Goal: Task Accomplishment & Management: Use online tool/utility

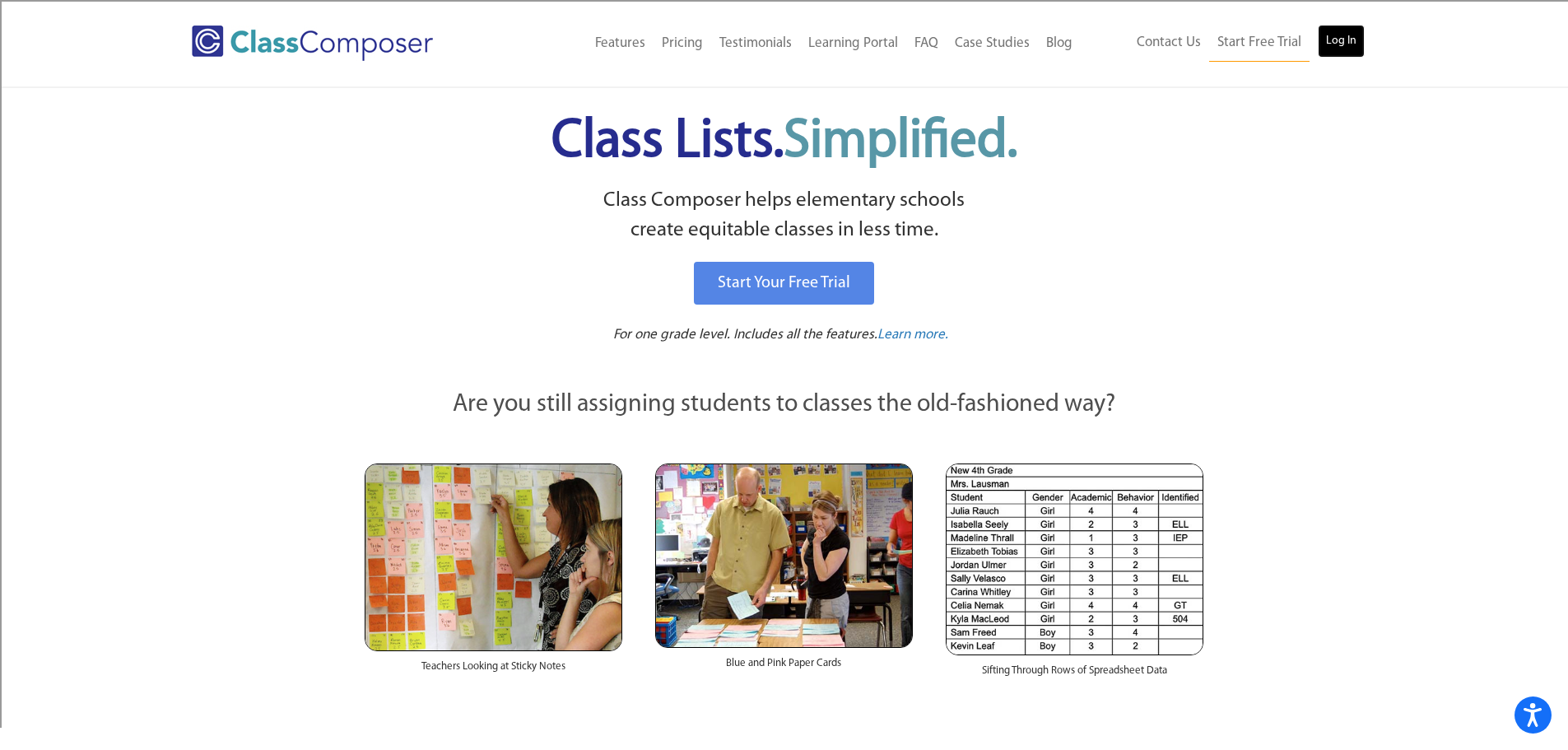
click at [1343, 35] on link "Log In" at bounding box center [1342, 41] width 47 height 33
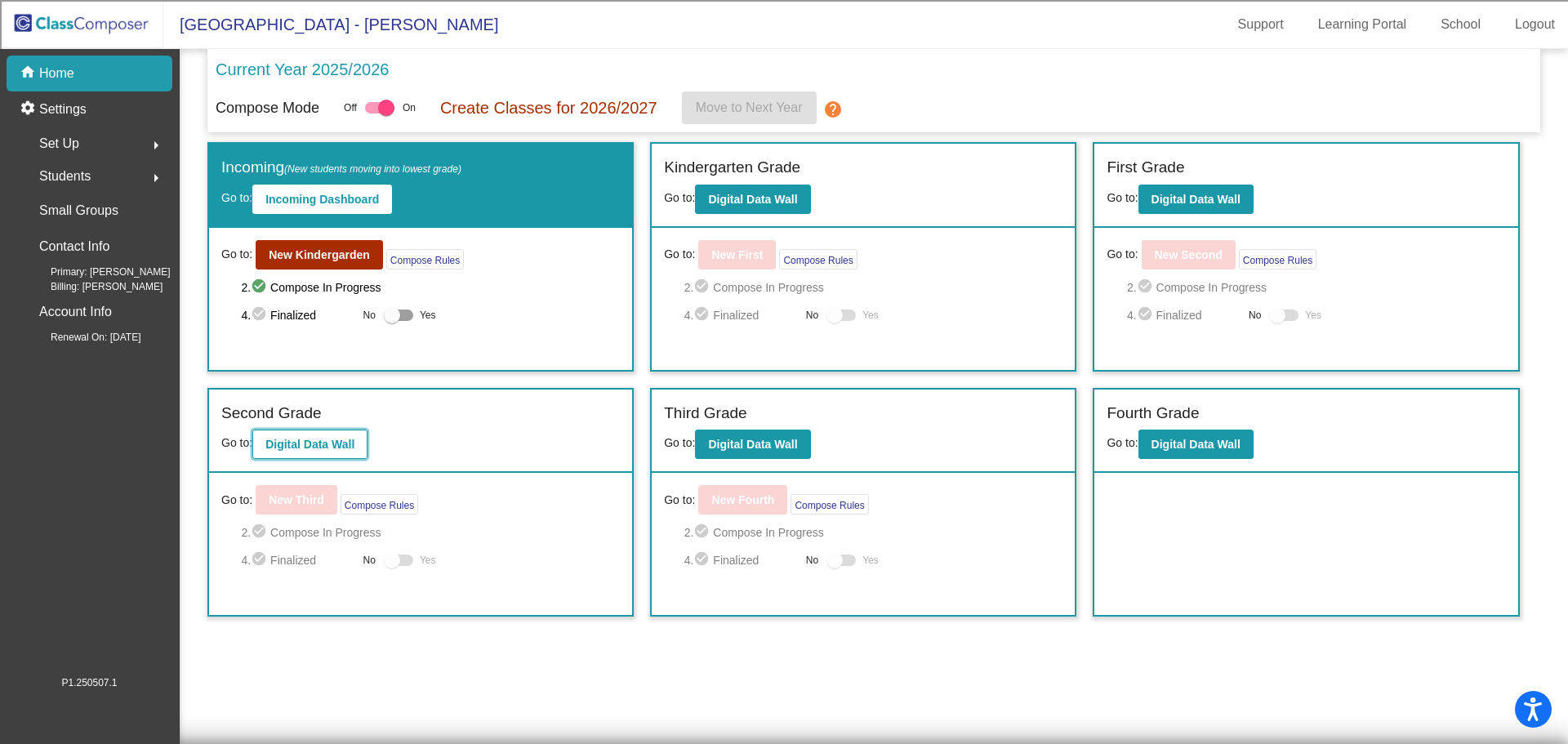
click at [310, 455] on button "Digital Data Wall" at bounding box center [310, 444] width 115 height 30
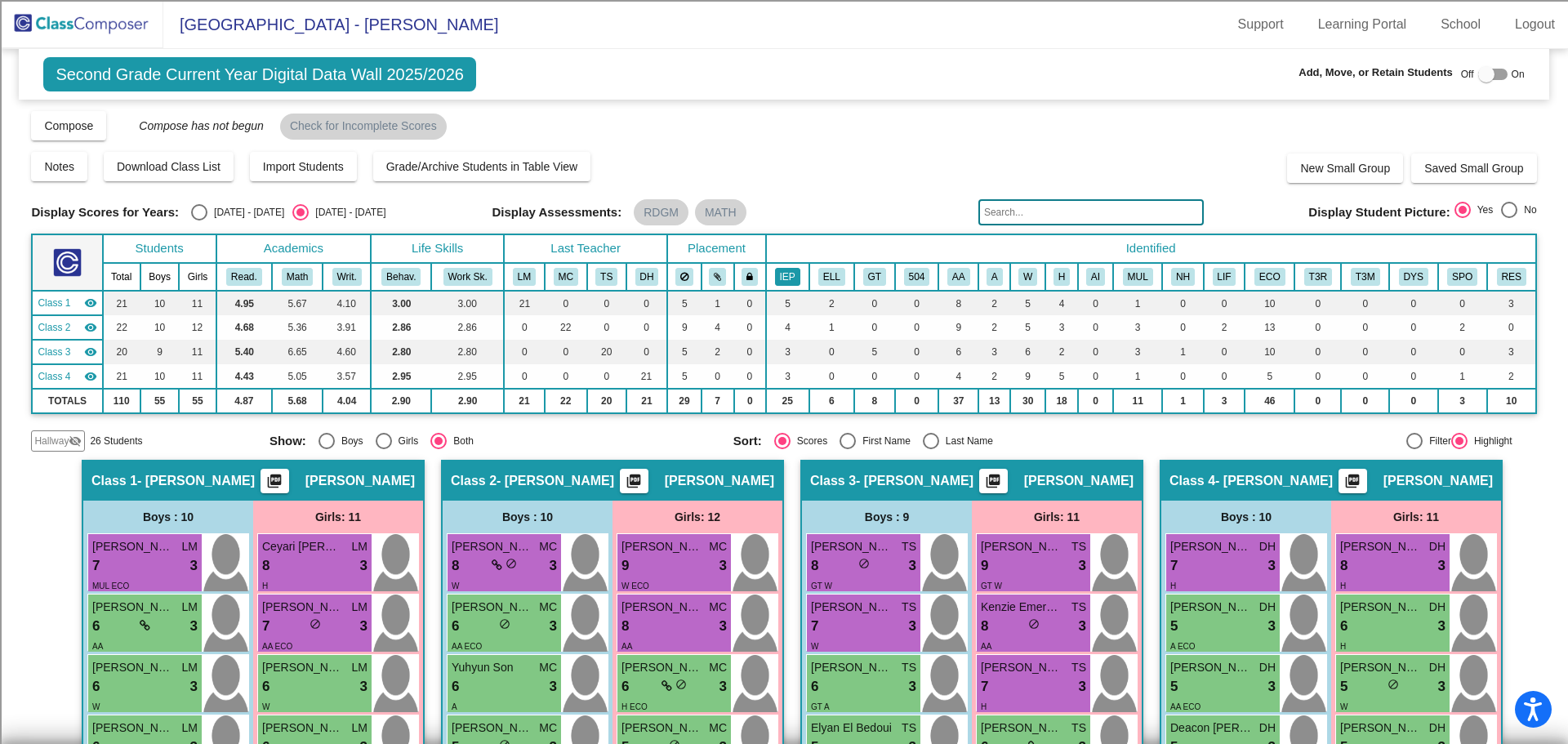
click at [786, 278] on button "IEP" at bounding box center [787, 277] width 26 height 18
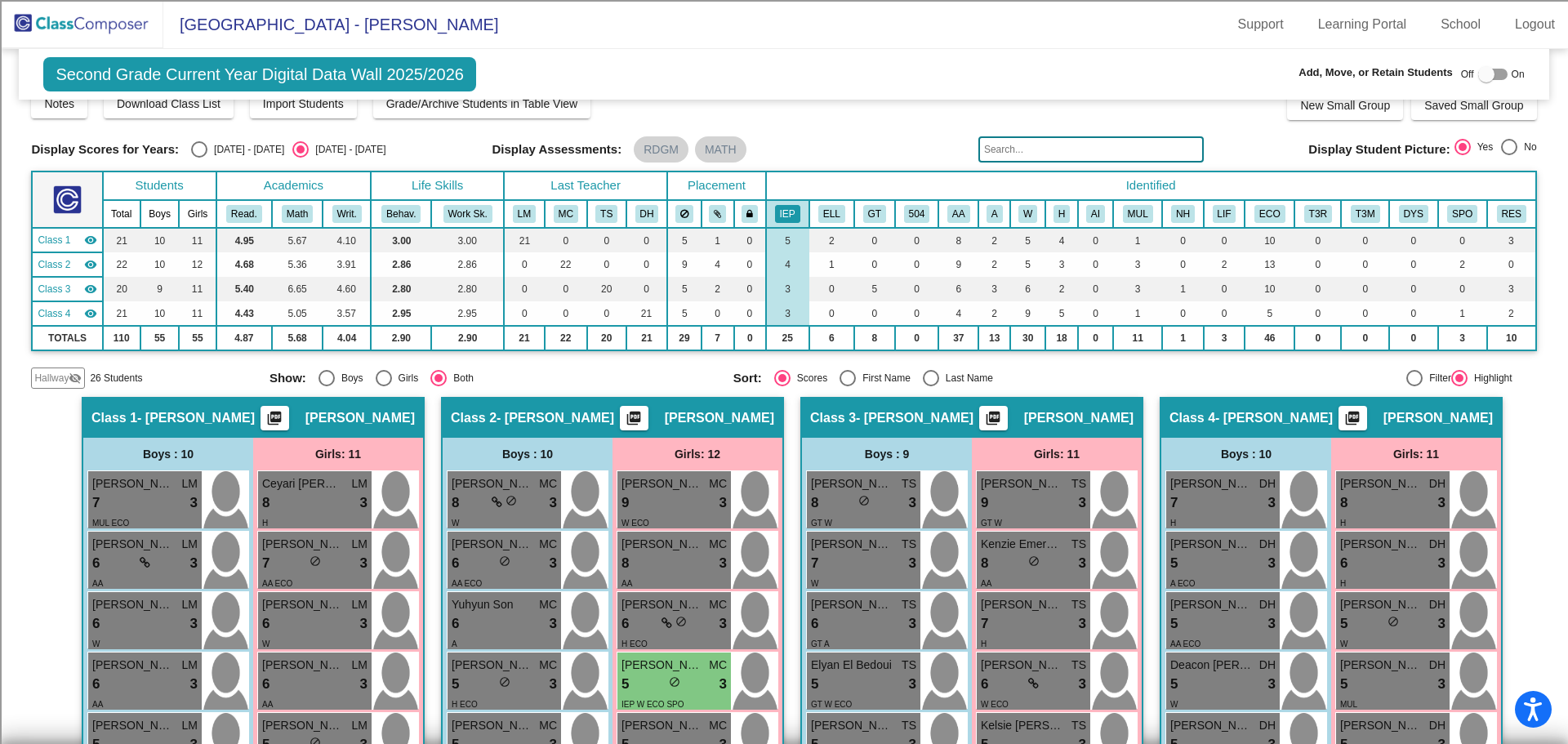
scroll to position [50, 0]
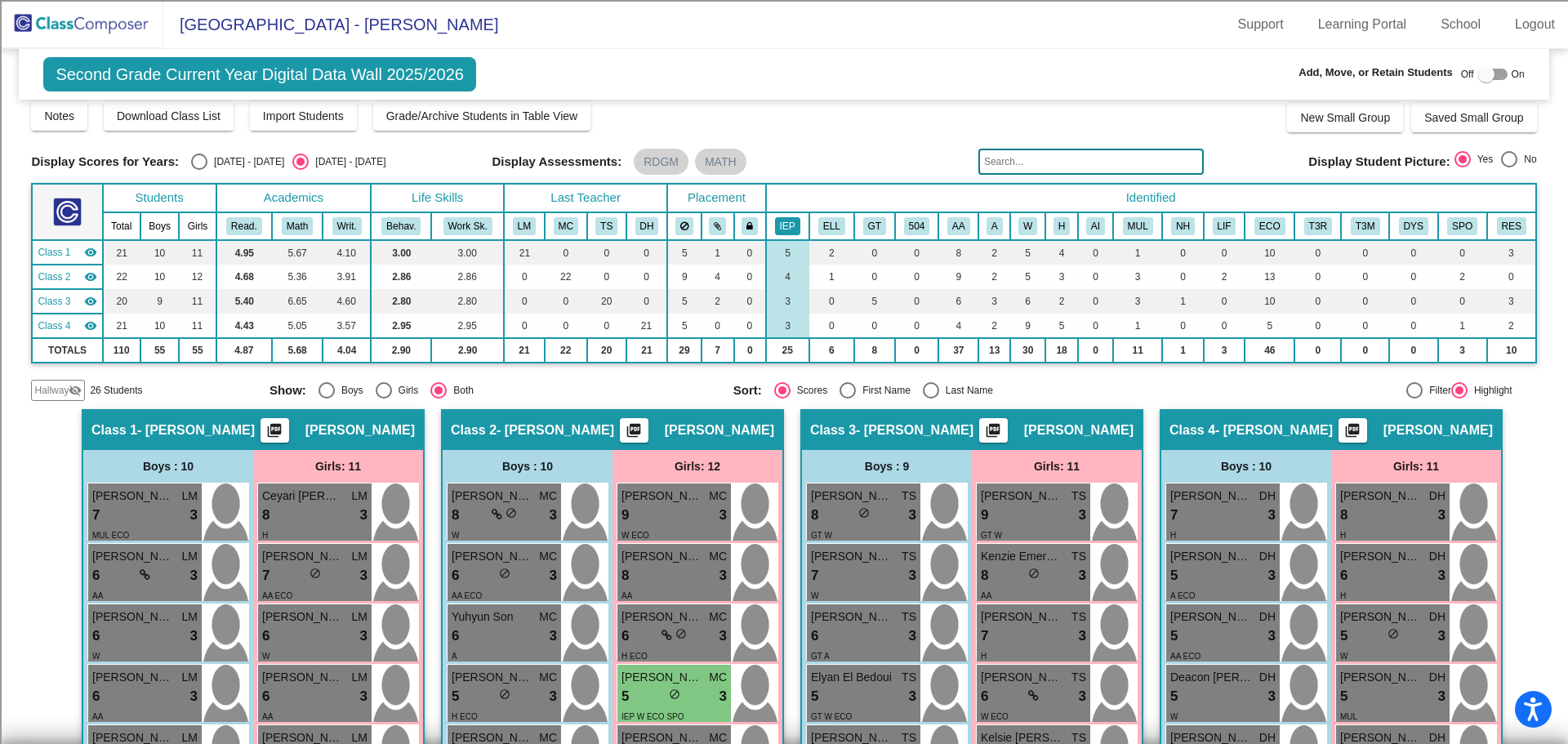
click at [797, 227] on button "IEP" at bounding box center [787, 226] width 26 height 18
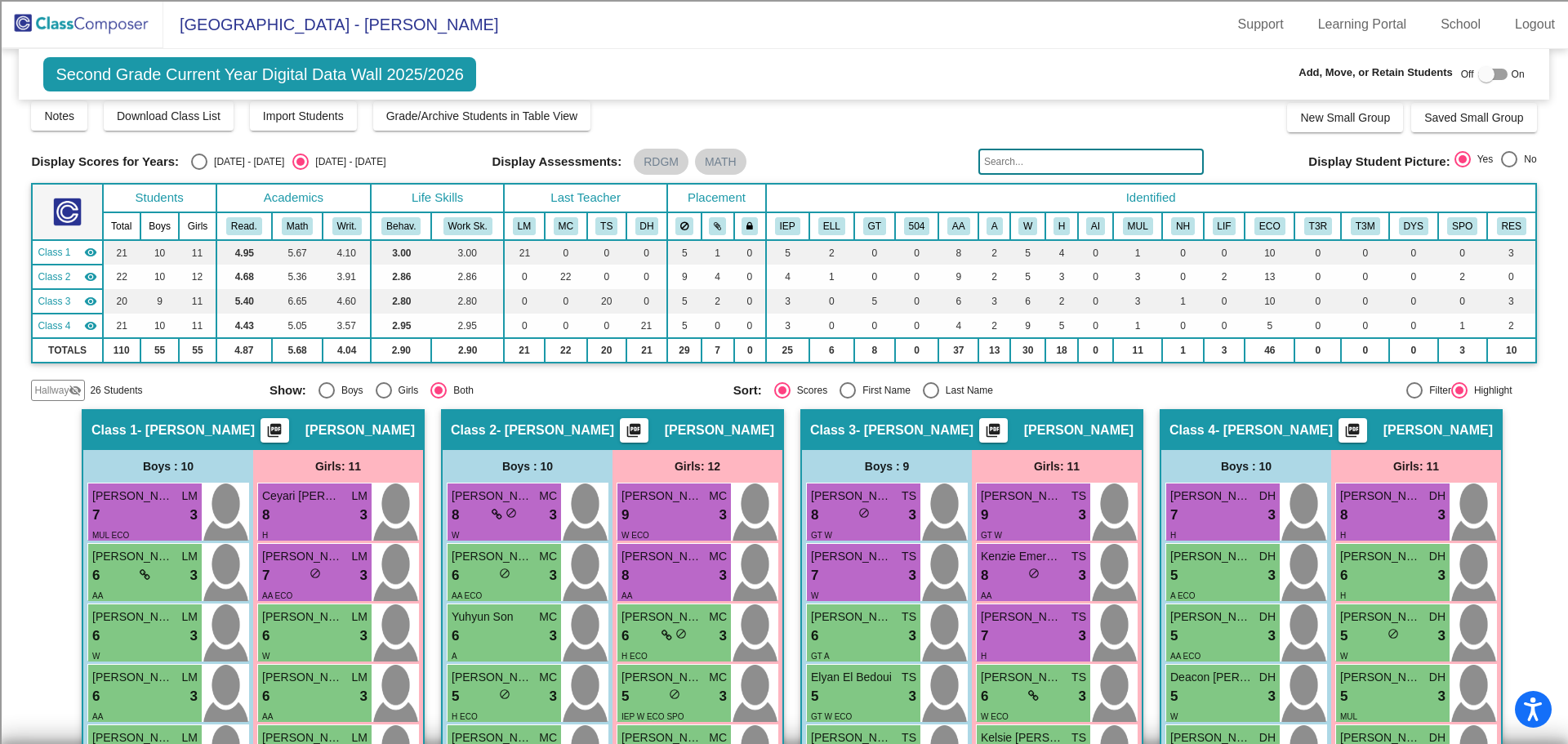
click at [1056, 158] on input "text" at bounding box center [1091, 162] width 225 height 26
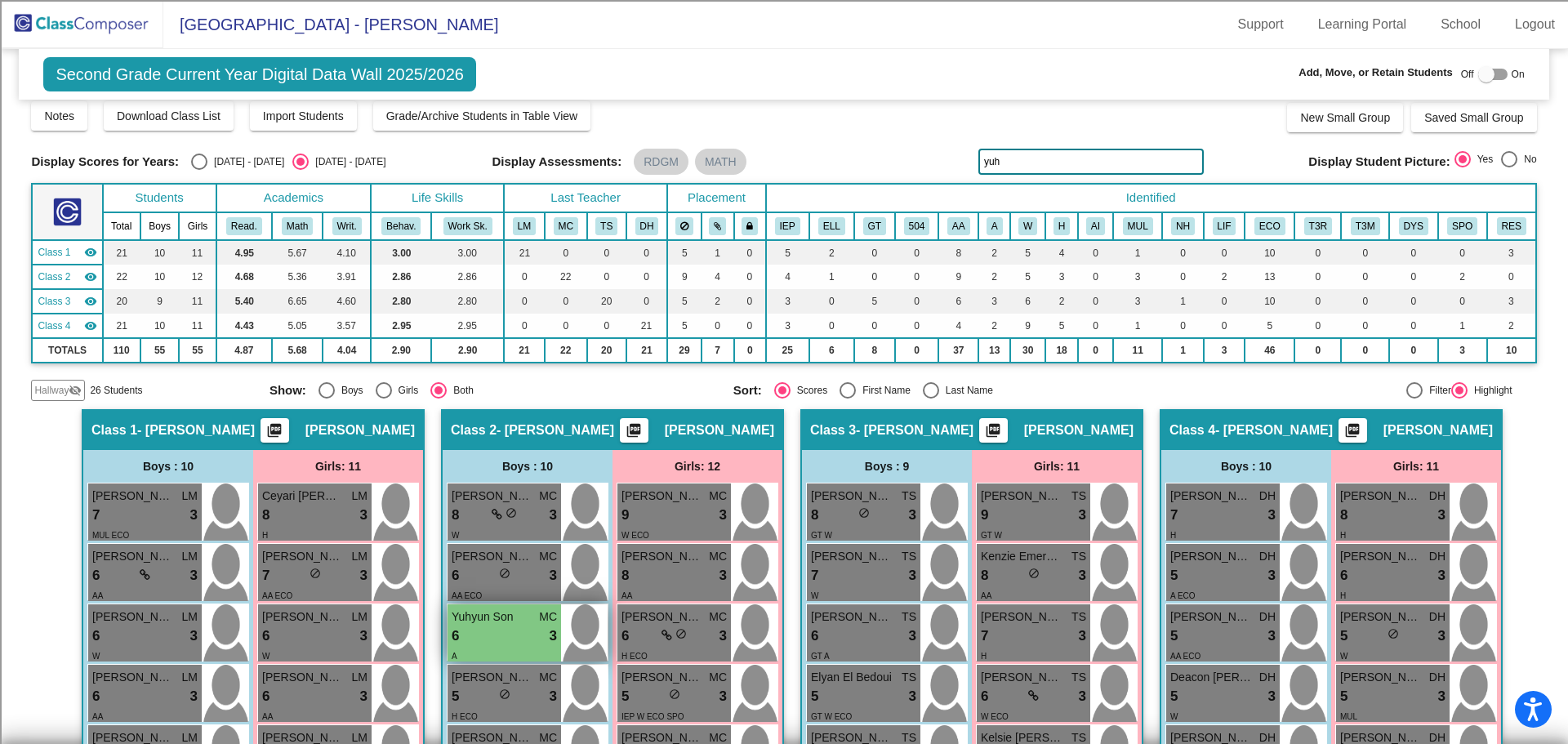
type input "yuh"
click at [492, 625] on span "Yuhyun Son" at bounding box center [493, 617] width 82 height 17
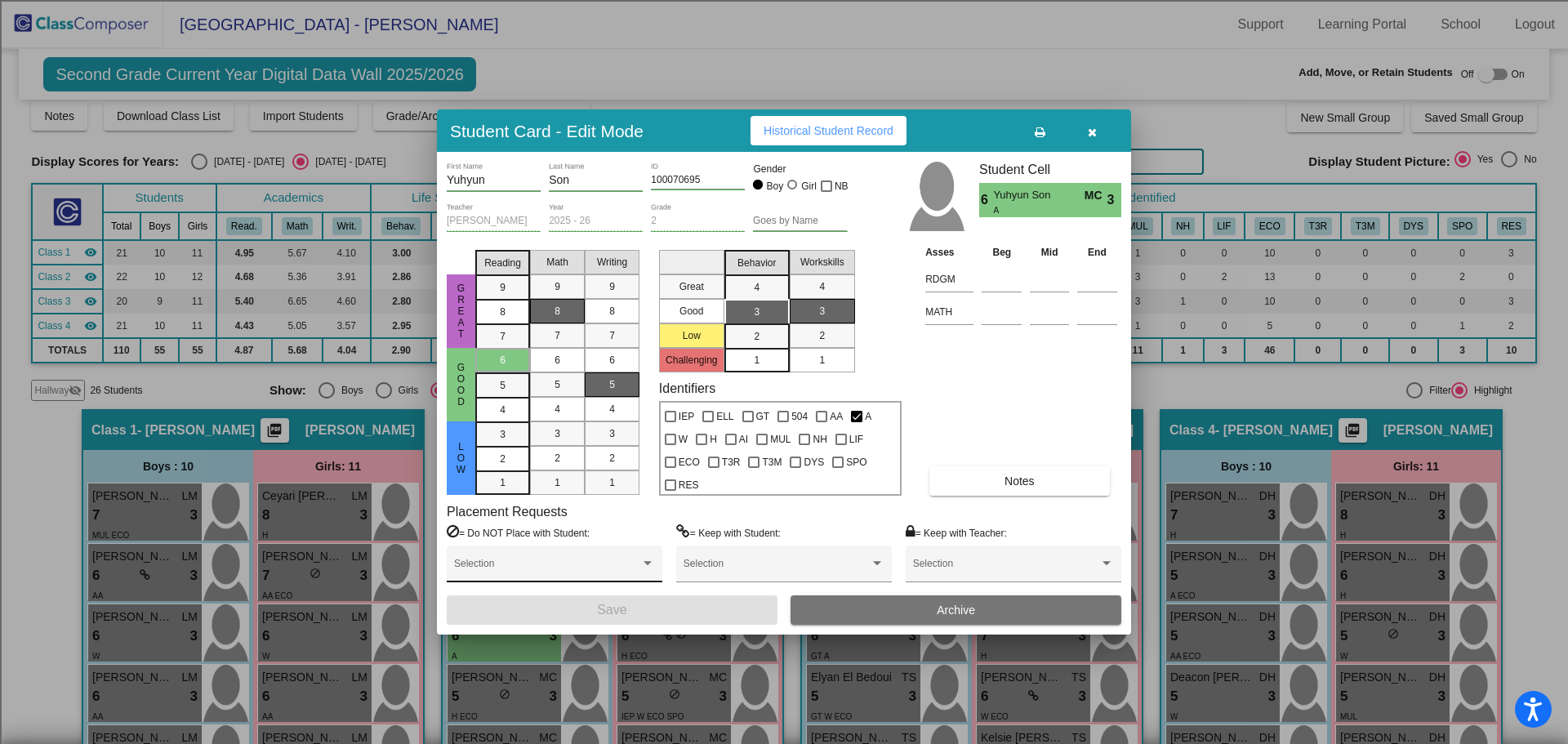
click at [614, 560] on div "Selection" at bounding box center [555, 568] width 201 height 30
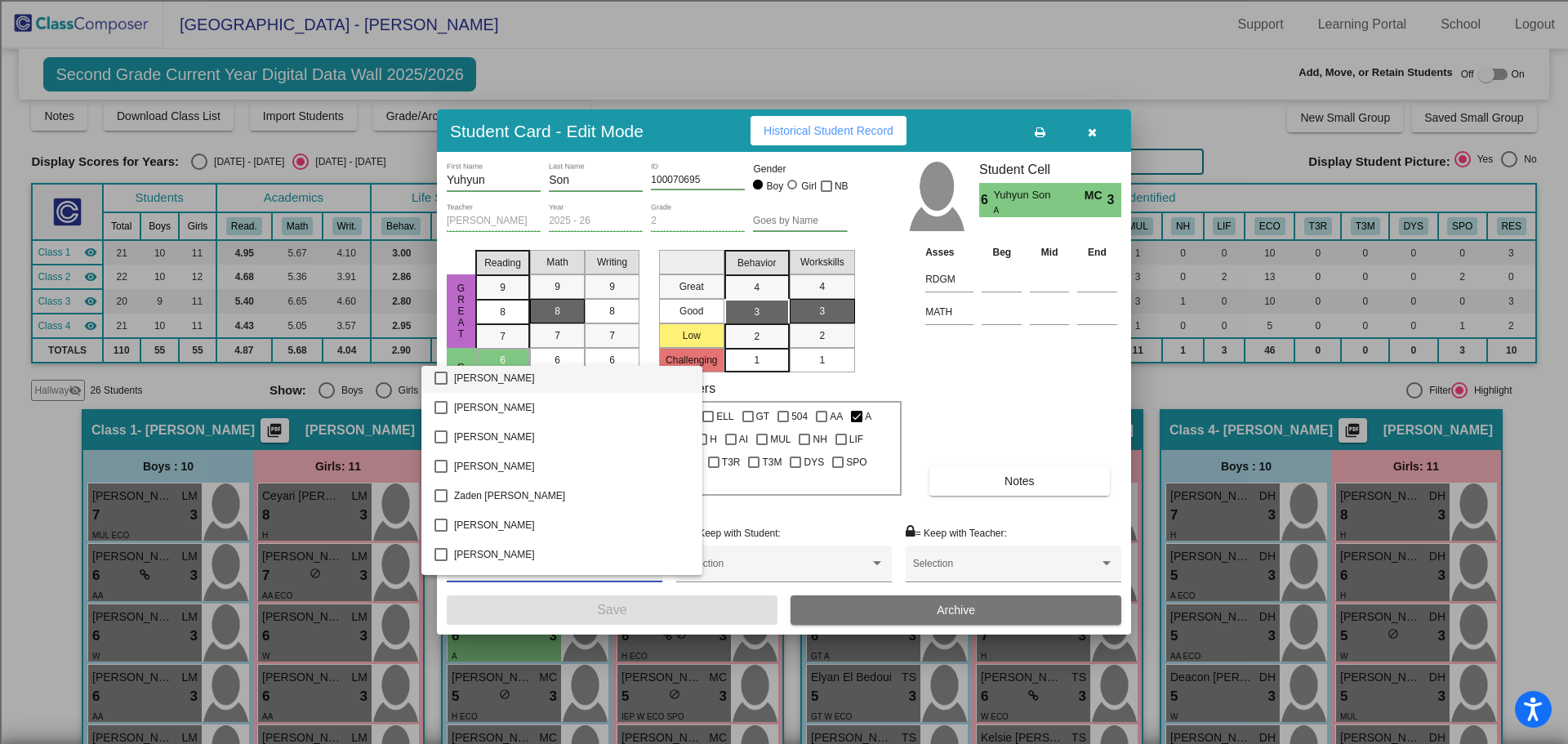
scroll to position [2913, 0]
click at [447, 432] on mat-pseudo-checkbox at bounding box center [441, 436] width 13 height 13
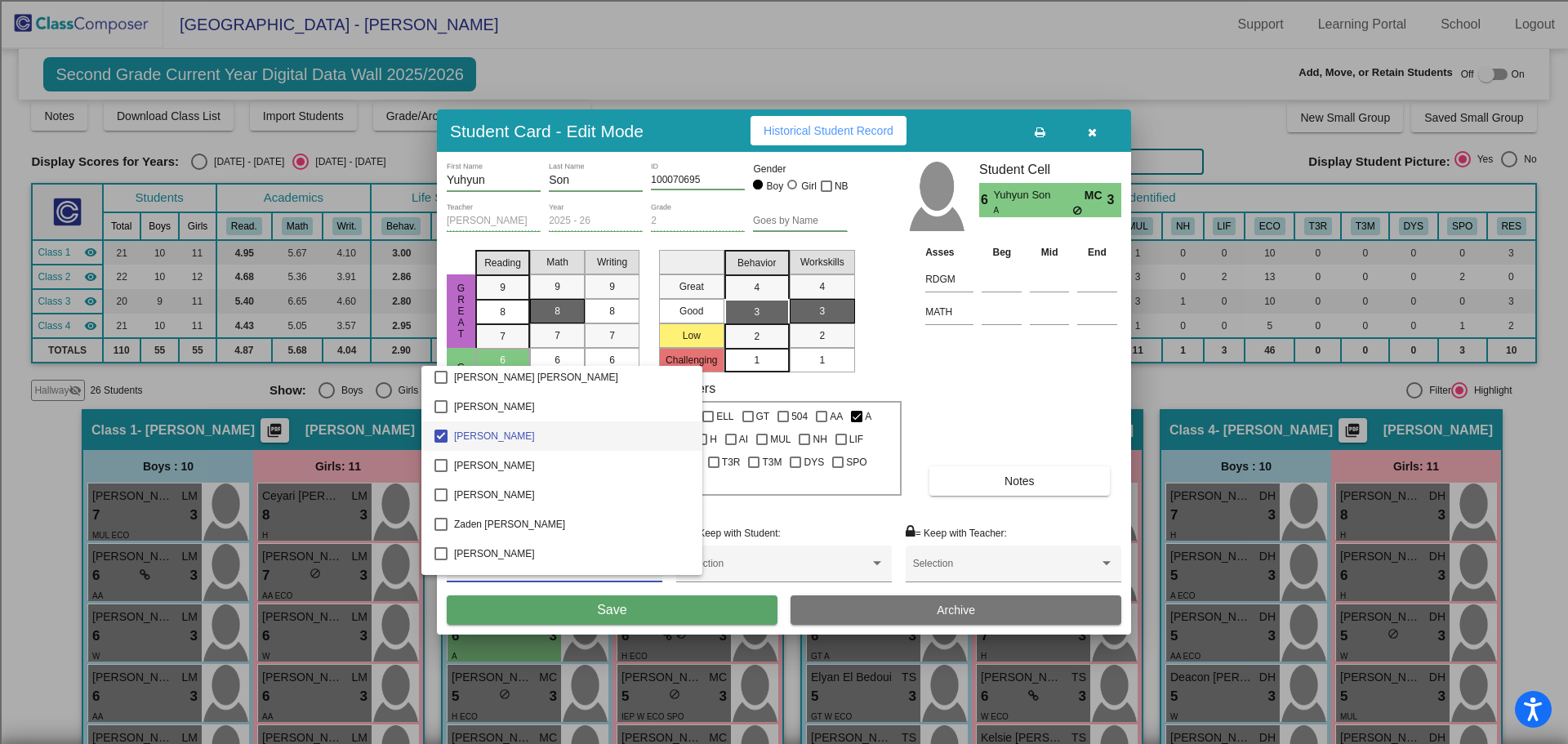
click at [556, 609] on div at bounding box center [784, 372] width 1568 height 744
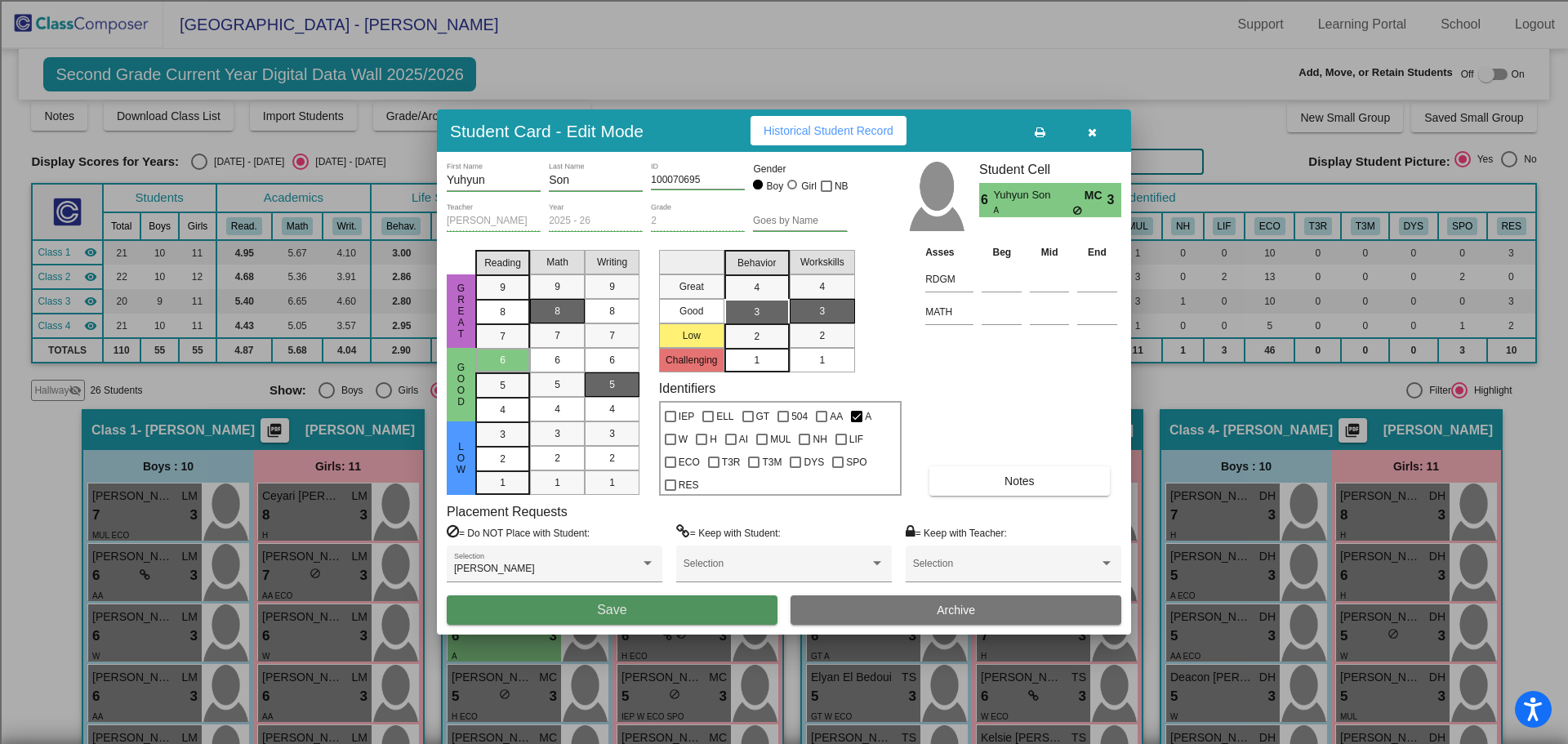
click at [637, 605] on button "Save" at bounding box center [613, 610] width 331 height 30
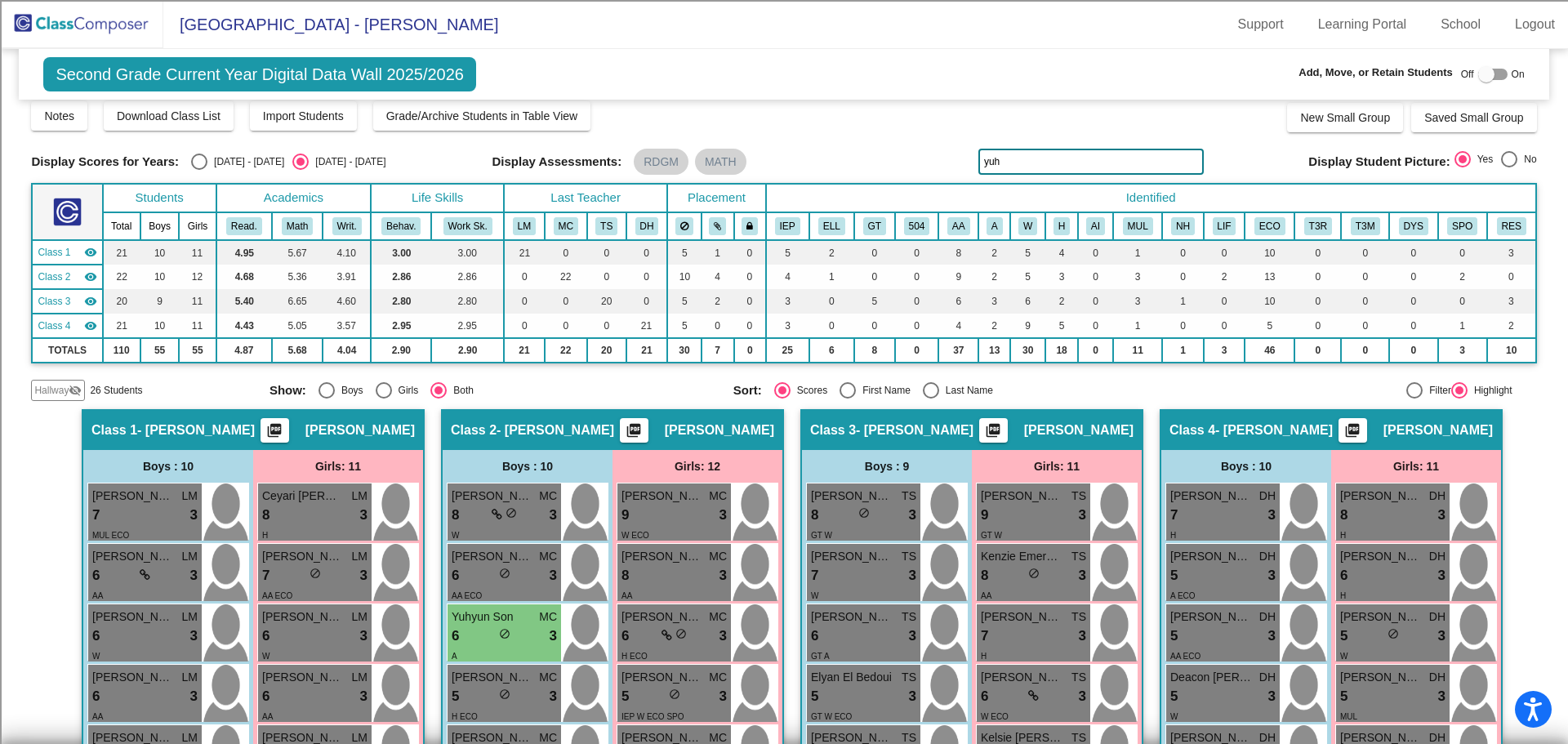
drag, startPoint x: 1017, startPoint y: 168, endPoint x: 884, endPoint y: 173, distance: 133.1
click at [884, 173] on div "Display Scores for Years: 2024 - 2025 2025 - 2026 Display Assessments: RDGM MAT…" at bounding box center [783, 162] width 1505 height 26
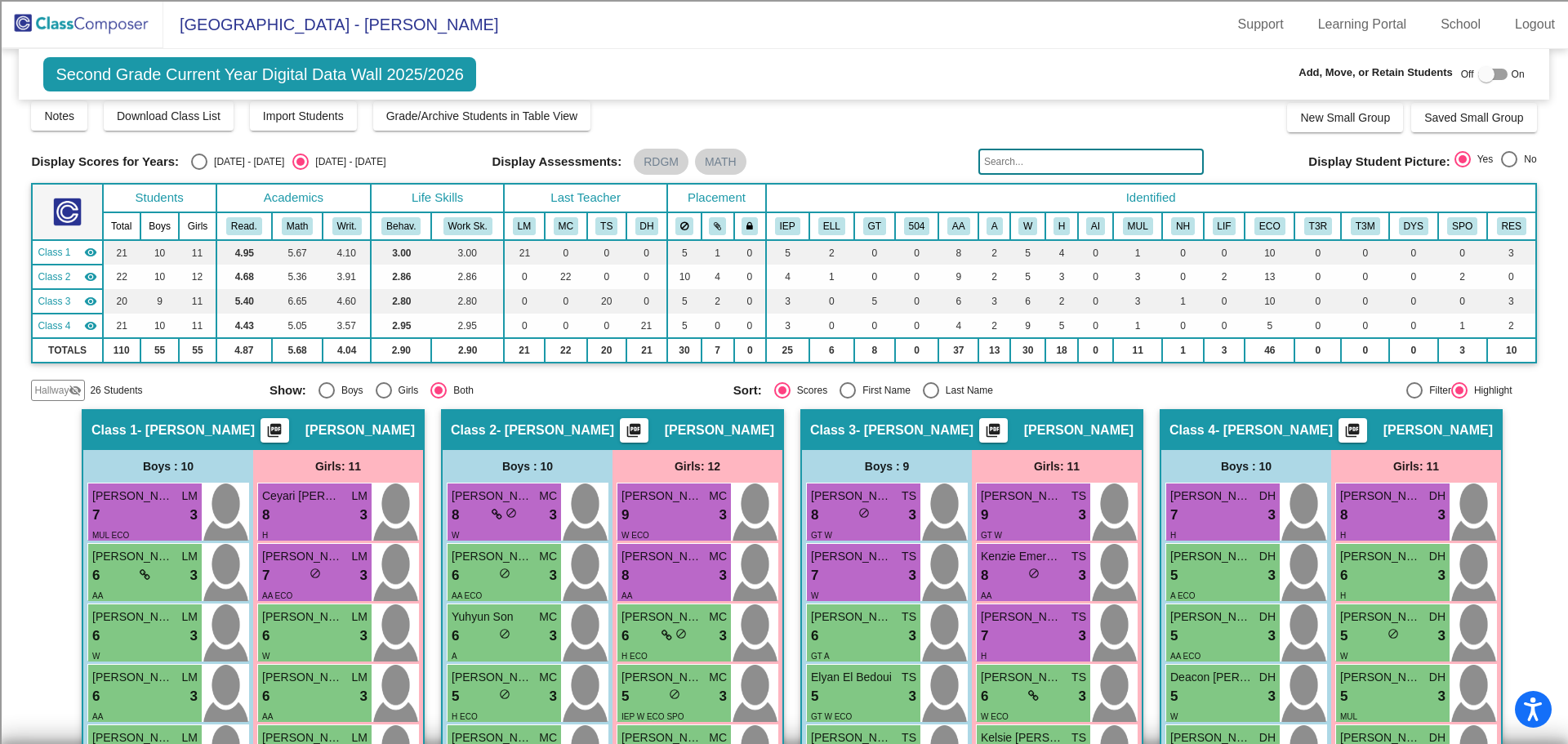
click at [96, 25] on img at bounding box center [81, 24] width 163 height 48
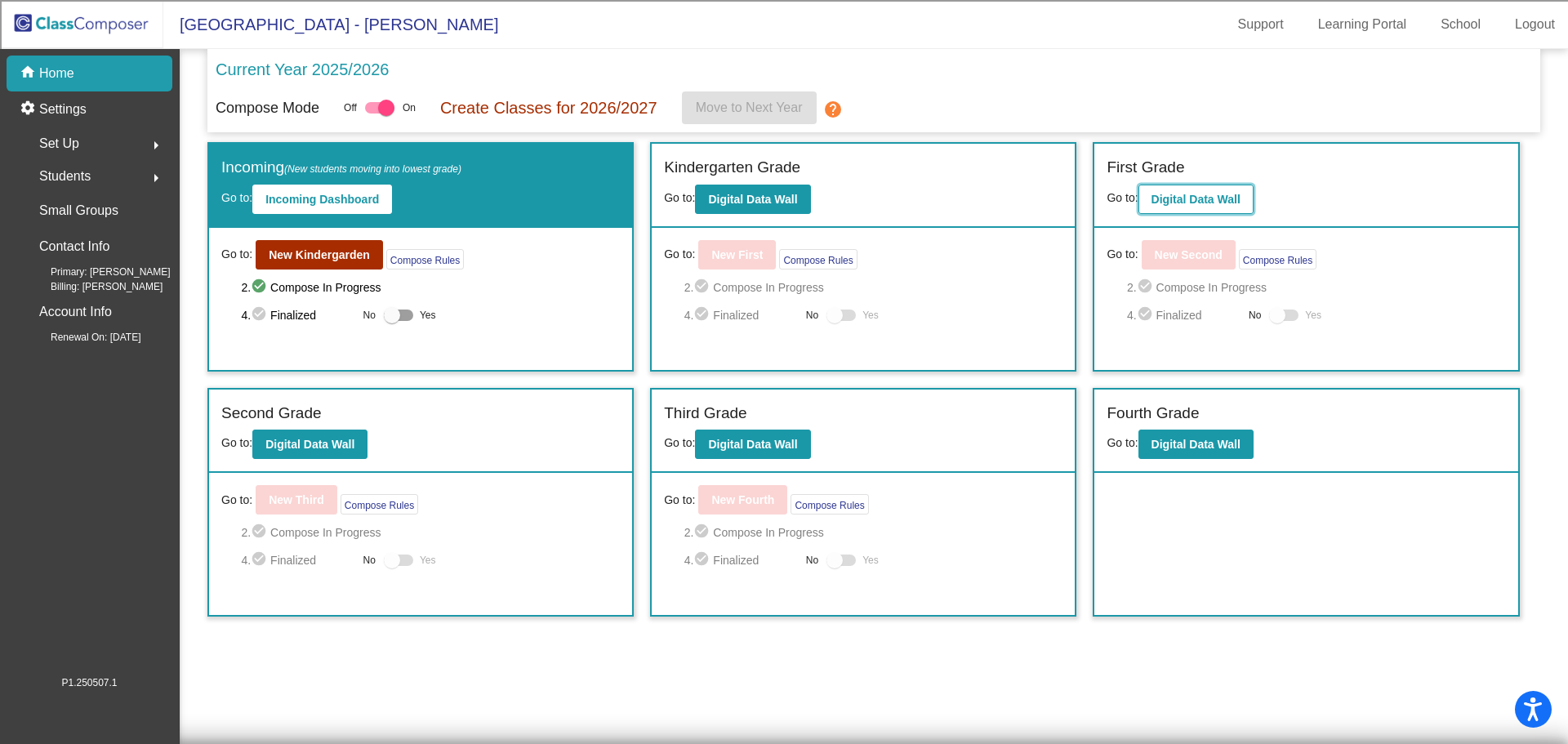
click at [1157, 197] on b "Digital Data Wall" at bounding box center [1196, 199] width 89 height 13
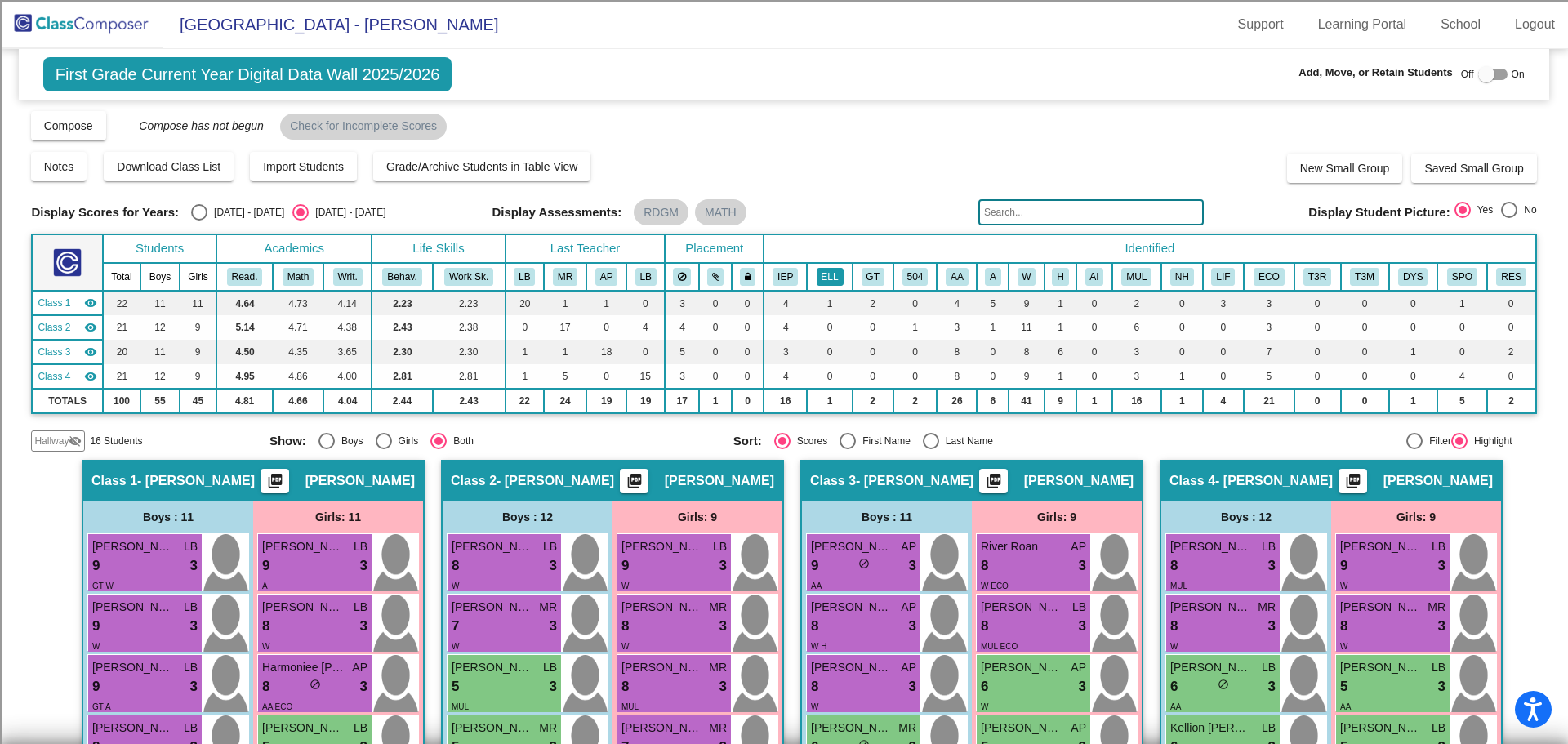
click at [832, 278] on button "ELL" at bounding box center [830, 277] width 27 height 18
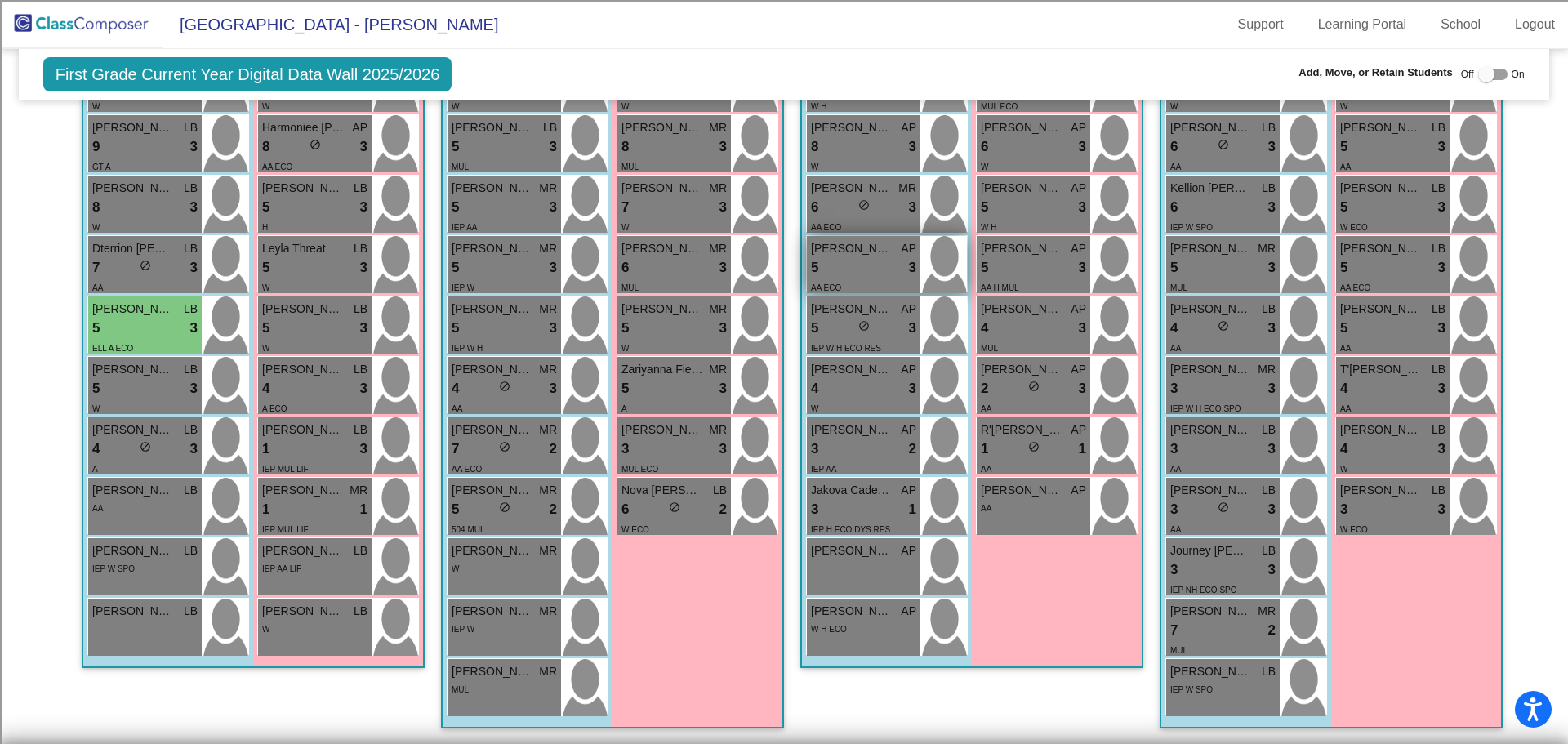
scroll to position [540, 0]
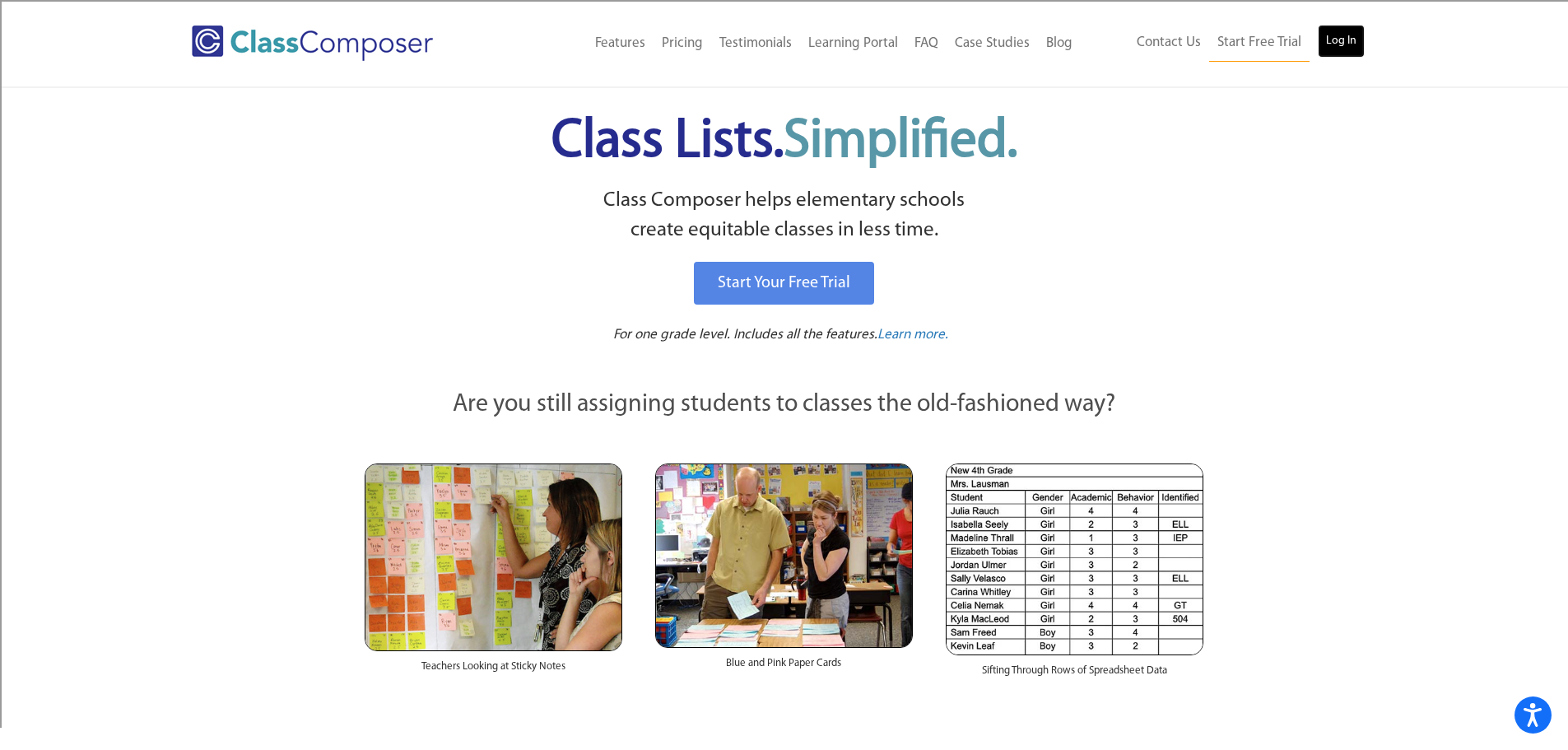
click at [1341, 42] on link "Log In" at bounding box center [1342, 41] width 47 height 33
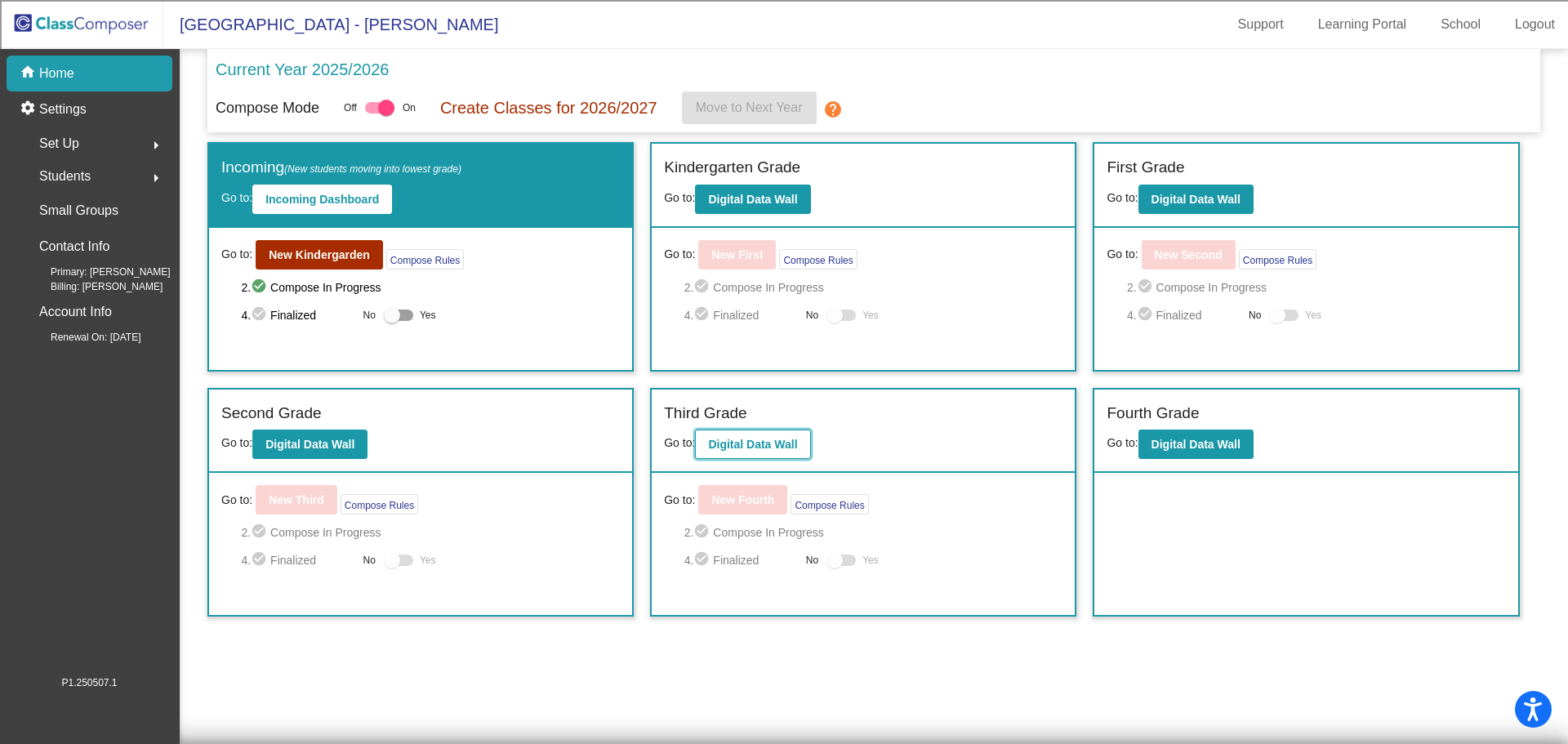
click at [758, 444] on b "Digital Data Wall" at bounding box center [753, 444] width 89 height 13
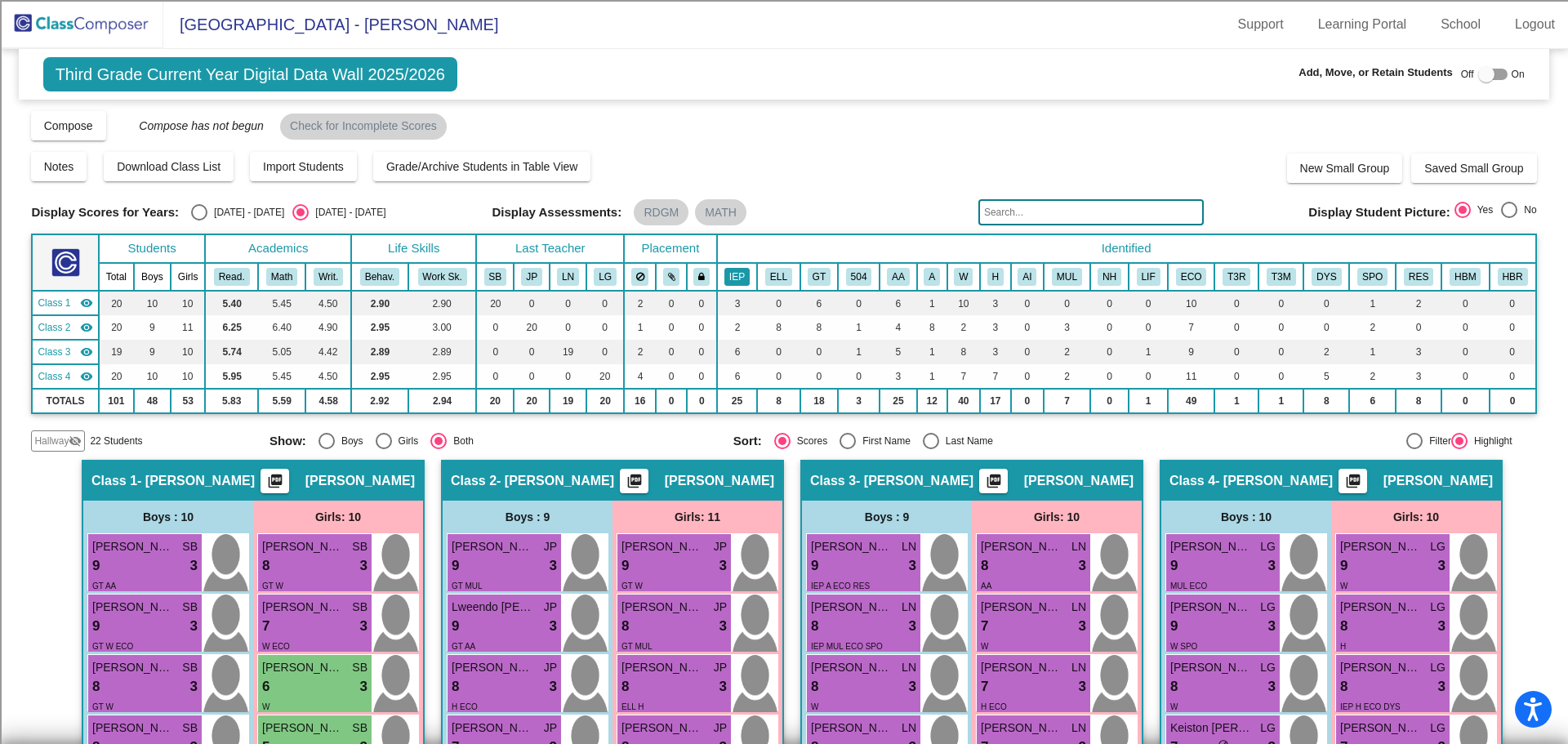
click at [738, 276] on button "IEP" at bounding box center [737, 277] width 26 height 18
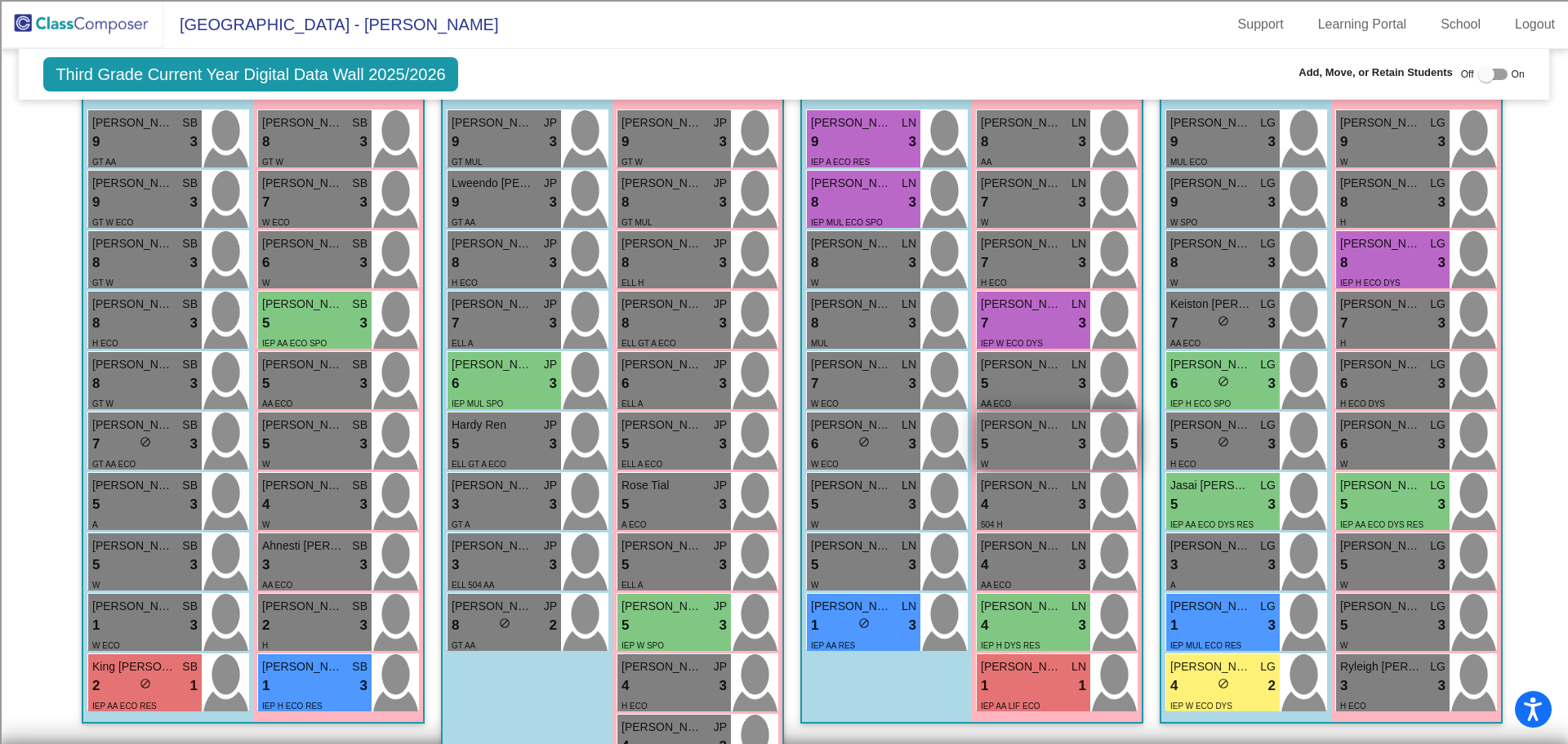
scroll to position [317, 0]
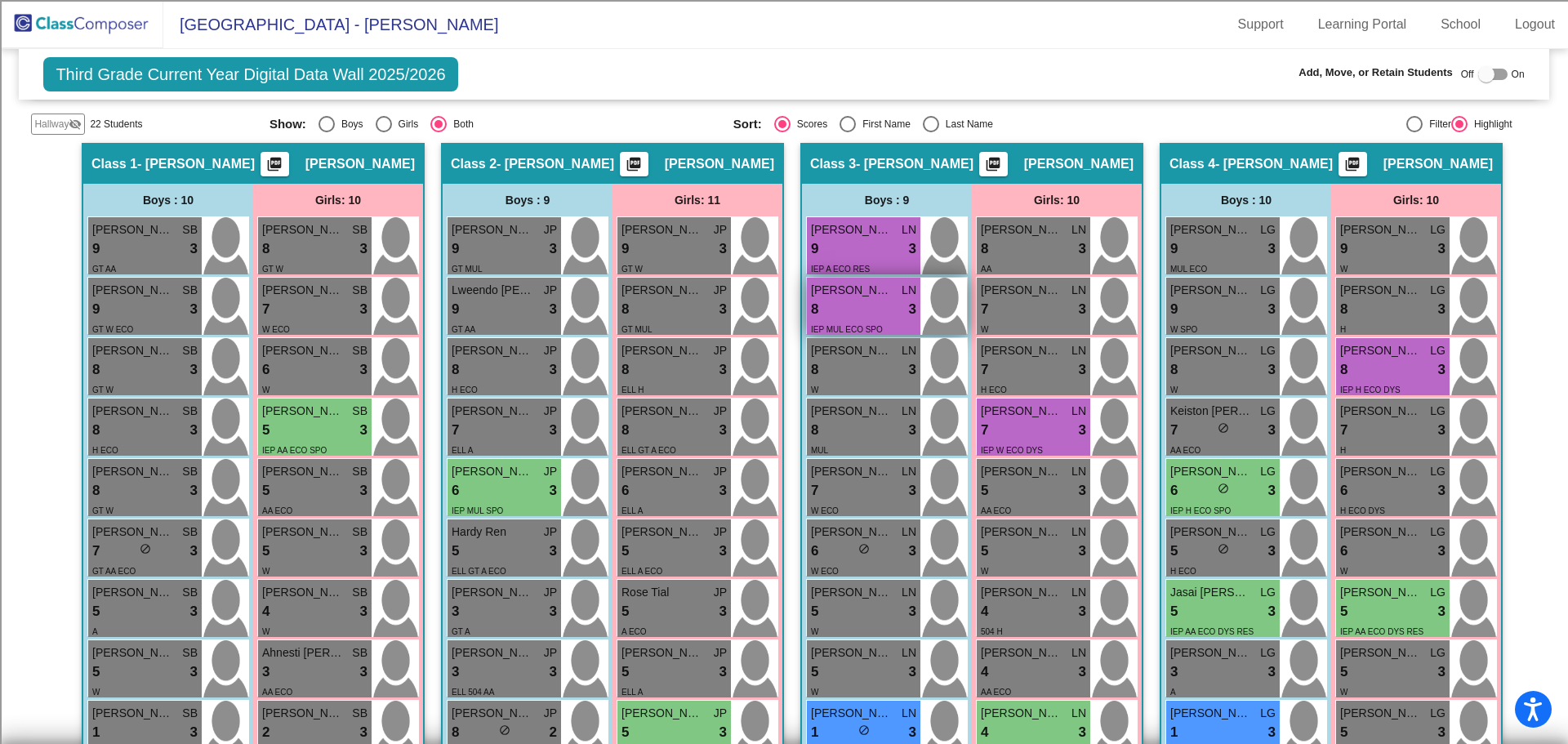
click at [891, 292] on div "Aron Pineda Jr. LN" at bounding box center [863, 290] width 105 height 17
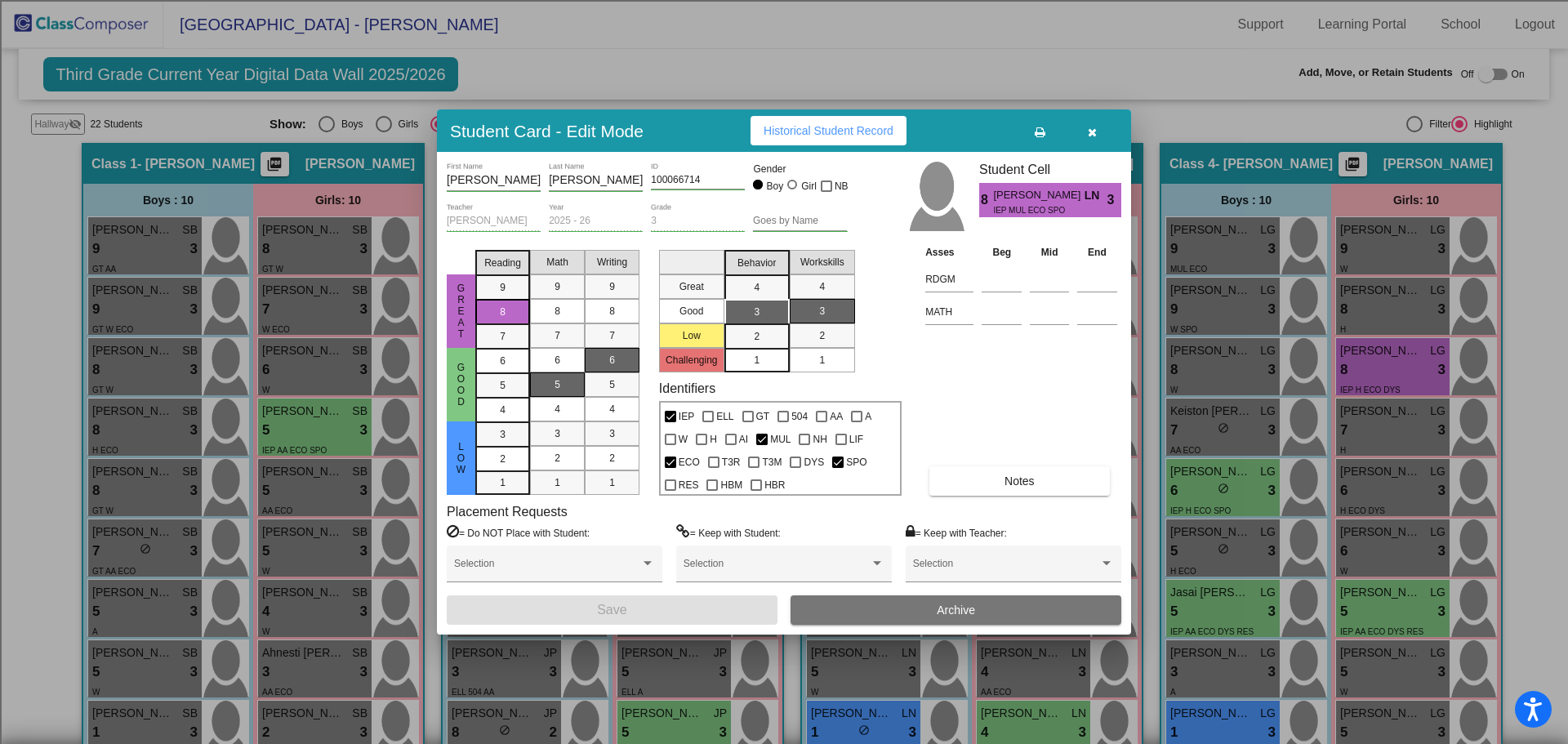
click at [1100, 130] on button "button" at bounding box center [1091, 131] width 52 height 30
